Goal: Information Seeking & Learning: Learn about a topic

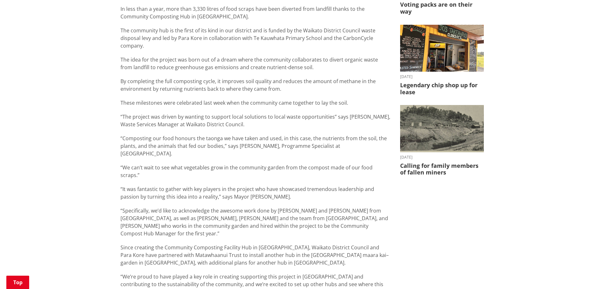
scroll to position [127, 0]
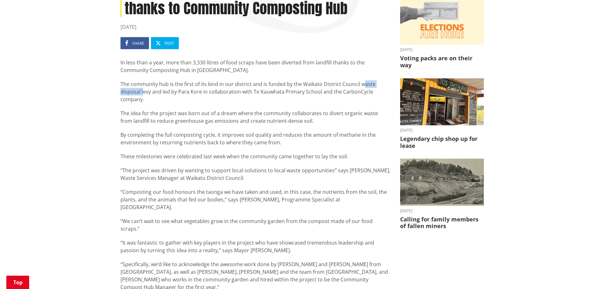
drag, startPoint x: 360, startPoint y: 83, endPoint x: 143, endPoint y: 92, distance: 217.9
click at [143, 92] on p "The community hub is the first of its kind in our district and is funded by the…" at bounding box center [255, 91] width 270 height 23
drag, startPoint x: 149, startPoint y: 94, endPoint x: 186, endPoint y: 97, distance: 37.5
click at [149, 94] on p "The community hub is the first of its kind in our district and is funded by the…" at bounding box center [255, 91] width 270 height 23
click at [203, 98] on p "The community hub is the first of its kind in our district and is funded by the…" at bounding box center [255, 91] width 270 height 23
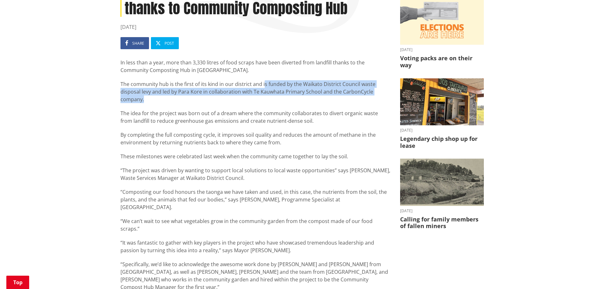
drag, startPoint x: 264, startPoint y: 84, endPoint x: 299, endPoint y: 101, distance: 39.5
click at [299, 101] on p "The community hub is the first of its kind in our district and is funded by the…" at bounding box center [255, 91] width 270 height 23
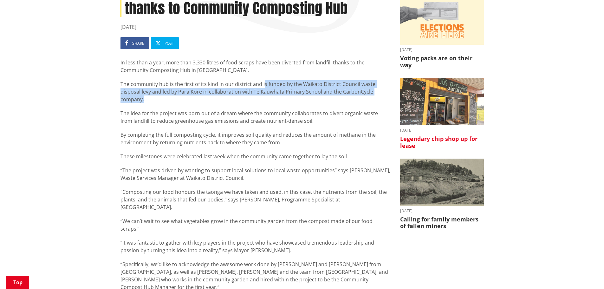
copy p "s funded by the Waikato District Council waste disposal levy and led by [PERSON…"
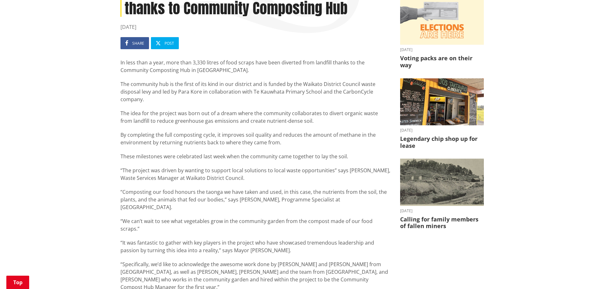
click at [154, 123] on p "The idea for the project was born out of a dream where the community collaborat…" at bounding box center [255, 116] width 270 height 15
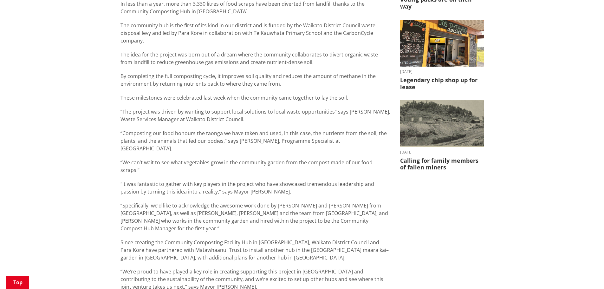
scroll to position [190, 0]
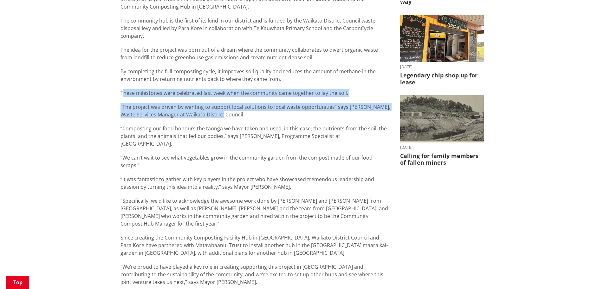
drag, startPoint x: 122, startPoint y: 96, endPoint x: 209, endPoint y: 117, distance: 88.9
click at [209, 116] on div "In less than a year, more than 3,330 litres of food scraps have been diverted f…" at bounding box center [255, 140] width 270 height 290
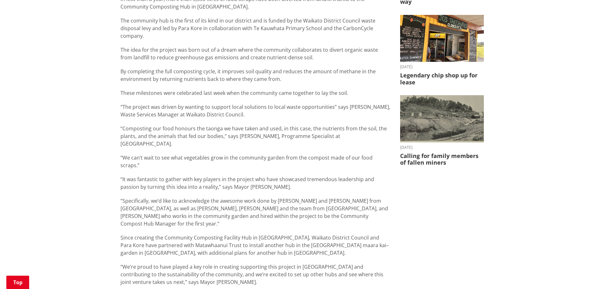
click at [216, 128] on p "“Composting our food honours the taonga we have taken and used, in this case, t…" at bounding box center [255, 136] width 270 height 23
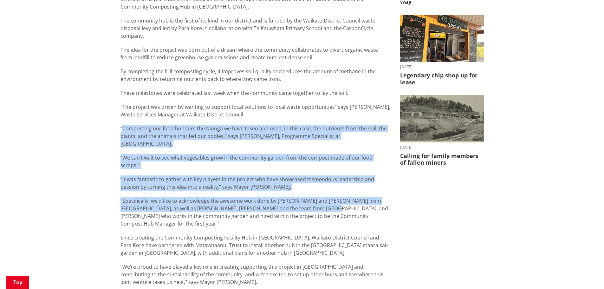
drag, startPoint x: 121, startPoint y: 130, endPoint x: 323, endPoint y: 203, distance: 214.3
click at [319, 196] on div "In less than a year, more than 3,330 litres of food scraps have been diverted f…" at bounding box center [255, 140] width 270 height 290
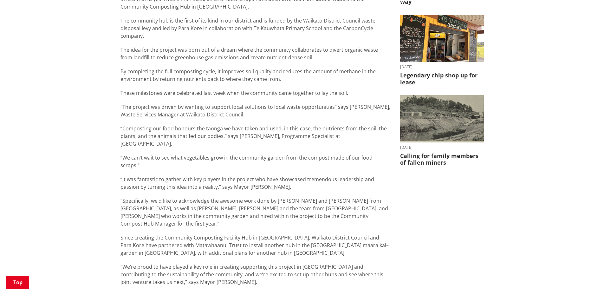
click at [324, 204] on p "“Specifically, we’d like to acknowledge the awesome work done by [PERSON_NAME] …" at bounding box center [255, 212] width 270 height 30
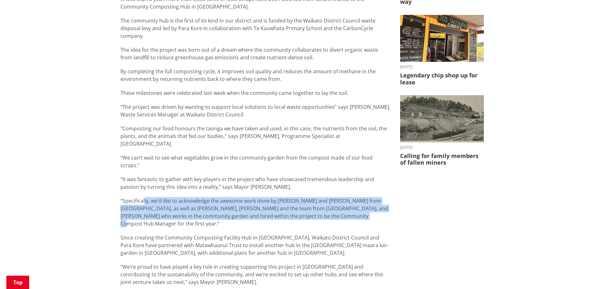
drag, startPoint x: 144, startPoint y: 187, endPoint x: 351, endPoint y: 203, distance: 208.2
click at [351, 203] on p "“Specifically, we’d like to acknowledge the awesome work done by [PERSON_NAME] …" at bounding box center [255, 212] width 270 height 30
click at [352, 203] on p "“Specifically, we’d like to acknowledge the awesome work done by [PERSON_NAME] …" at bounding box center [255, 212] width 270 height 30
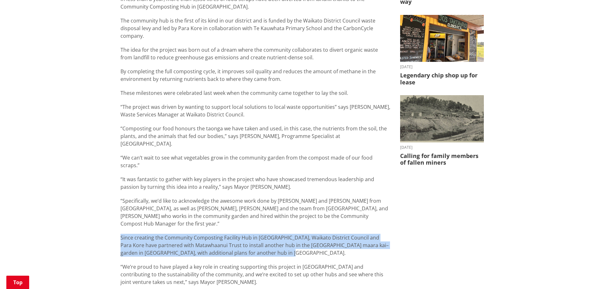
drag, startPoint x: 120, startPoint y: 214, endPoint x: 292, endPoint y: 229, distance: 173.1
click at [284, 232] on div "[PERSON_NAME] celebrates environmental win thanks to Community Composting Hub […" at bounding box center [256, 162] width 280 height 487
click at [293, 234] on p "Since creating the Community Composting Facility Hub in [GEOGRAPHIC_DATA], Waik…" at bounding box center [255, 245] width 270 height 23
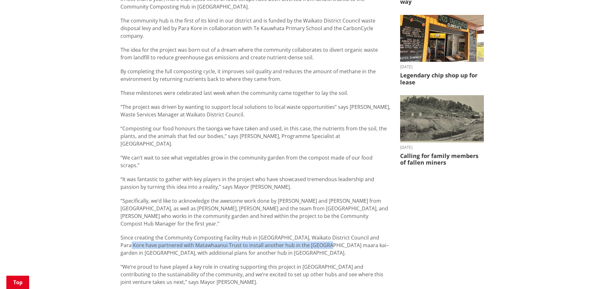
drag, startPoint x: 319, startPoint y: 226, endPoint x: 119, endPoint y: 220, distance: 199.1
click at [119, 220] on div "[PERSON_NAME] celebrates environmental win thanks to Community Composting Hub […" at bounding box center [256, 162] width 280 height 487
click at [124, 234] on p "Since creating the Community Composting Facility Hub in [GEOGRAPHIC_DATA], Waik…" at bounding box center [255, 245] width 270 height 23
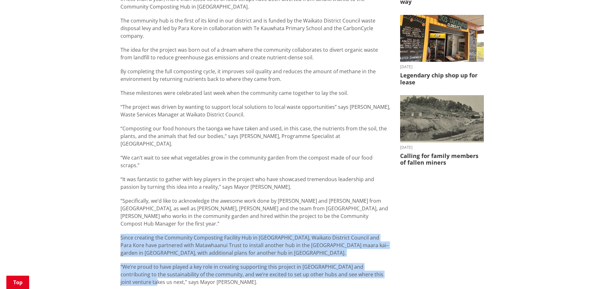
drag, startPoint x: 121, startPoint y: 213, endPoint x: 425, endPoint y: 255, distance: 306.5
click at [425, 255] on div "[PERSON_NAME] celebrates environmental win thanks to Community Composting Hub […" at bounding box center [302, 162] width 373 height 487
click at [420, 254] on div "[PERSON_NAME] celebrates environmental win thanks to Community Composting Hub […" at bounding box center [302, 162] width 373 height 487
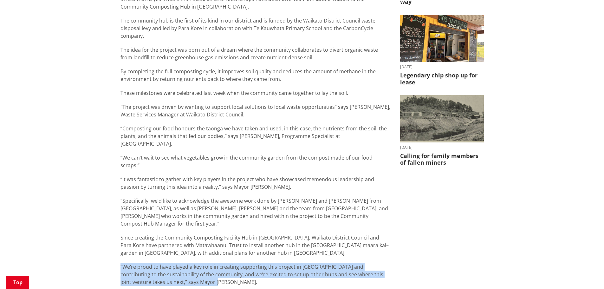
drag, startPoint x: 180, startPoint y: 259, endPoint x: 113, endPoint y: 242, distance: 69.2
click at [113, 242] on div "Home News Te Kauwhata celebrates environmental win thanks to Community Composti…" at bounding box center [302, 161] width 604 height 540
click at [246, 263] on p "“We’re proud to have played a key role in creating supporting this project in […" at bounding box center [255, 274] width 270 height 23
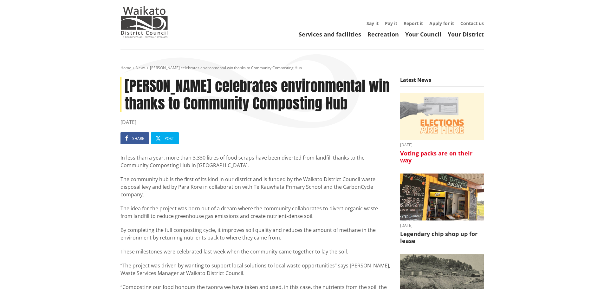
scroll to position [0, 0]
